Goal: Task Accomplishment & Management: Manage account settings

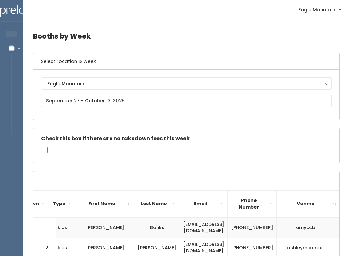
click at [113, 111] on div "Eagle Mountain Eagle Mountain" at bounding box center [186, 94] width 290 height 34
type input "October 4 to October 10"
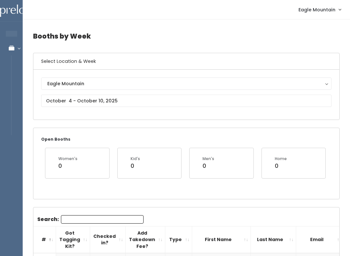
click at [260, 131] on div "Open Booths Women's 0 Kid's 0 Men's 0 Home 0" at bounding box center [186, 163] width 306 height 71
click at [209, 107] on input "text" at bounding box center [186, 101] width 290 height 12
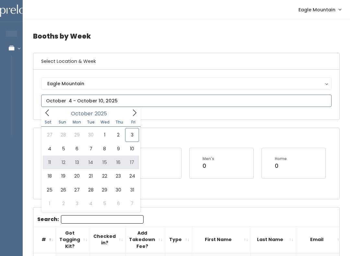
type input "October 11 to October 17"
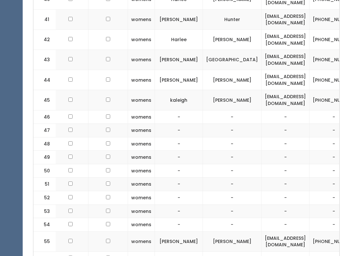
scroll to position [0, 38]
